Goal: Transaction & Acquisition: Purchase product/service

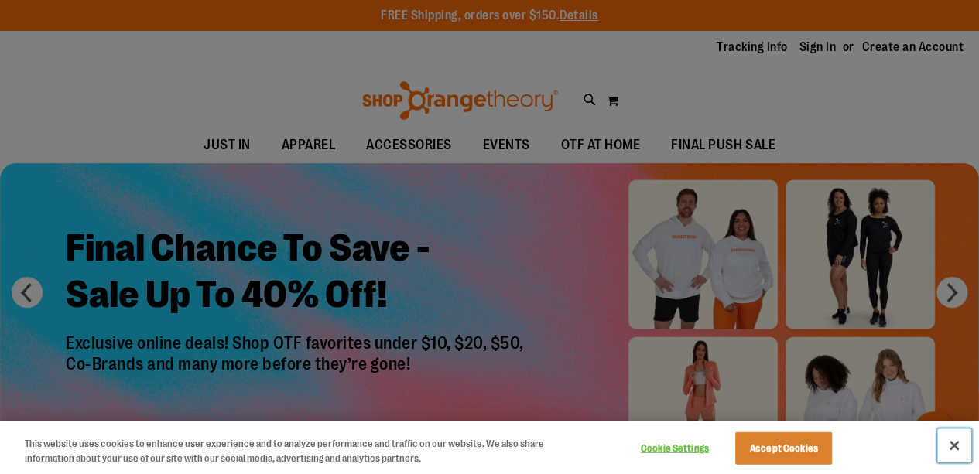
click at [942, 432] on button "Close" at bounding box center [954, 446] width 34 height 34
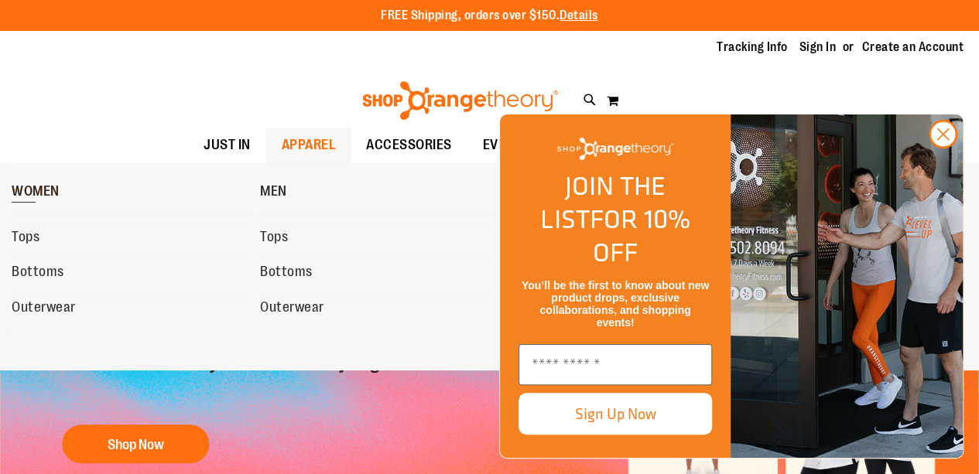
click at [36, 185] on span "WOMEN" at bounding box center [36, 192] width 48 height 19
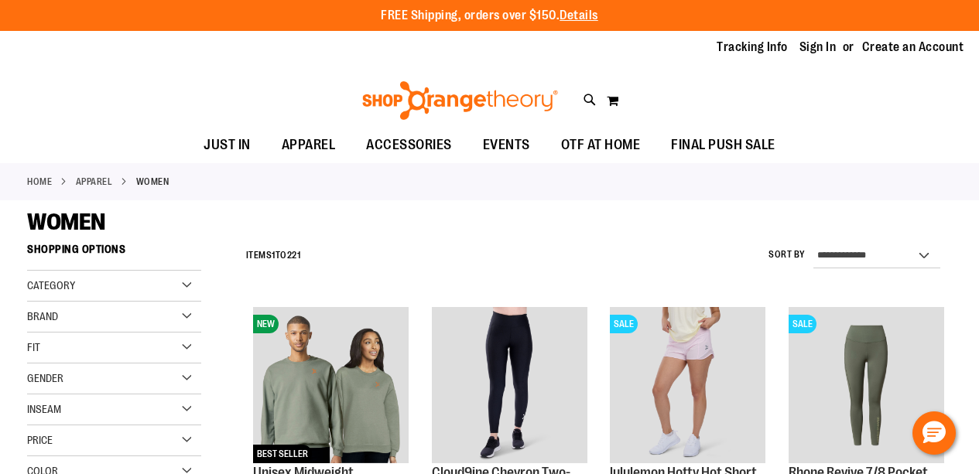
scroll to position [155, 0]
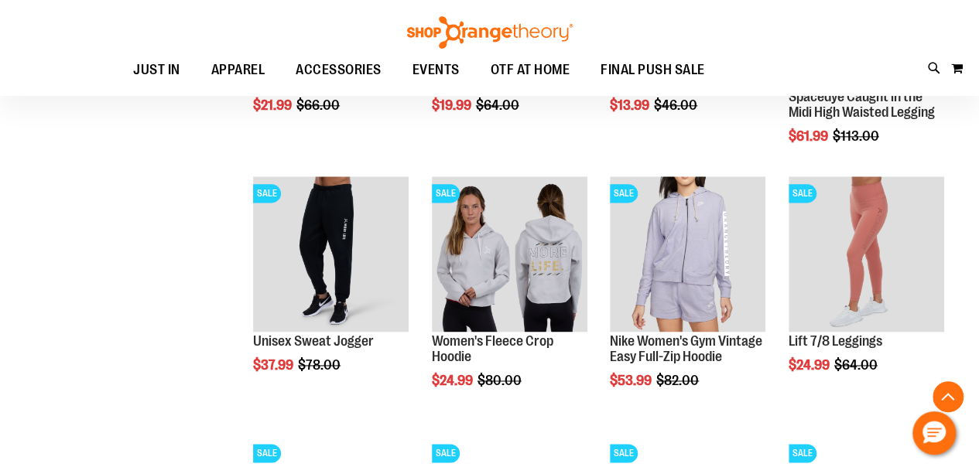
scroll to position [851, 0]
